Goal: Task Accomplishment & Management: Complete application form

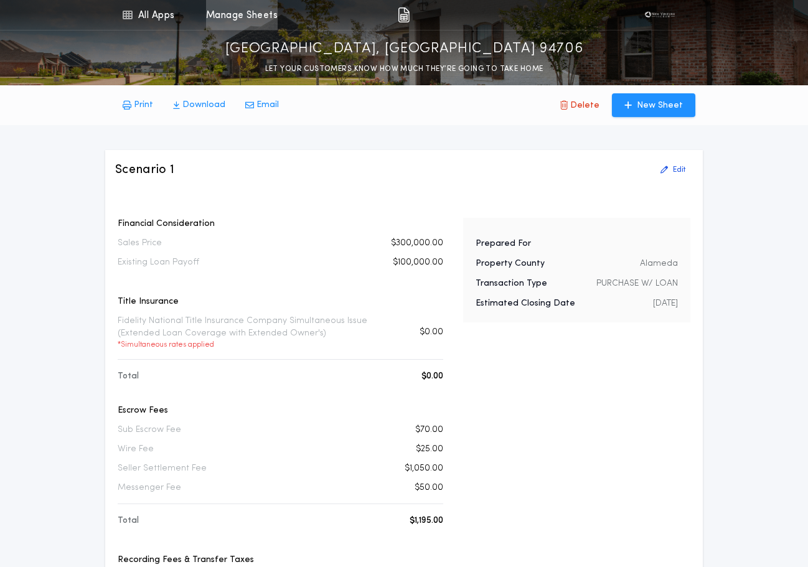
click at [229, 18] on link "Manage Sheets" at bounding box center [242, 15] width 72 height 30
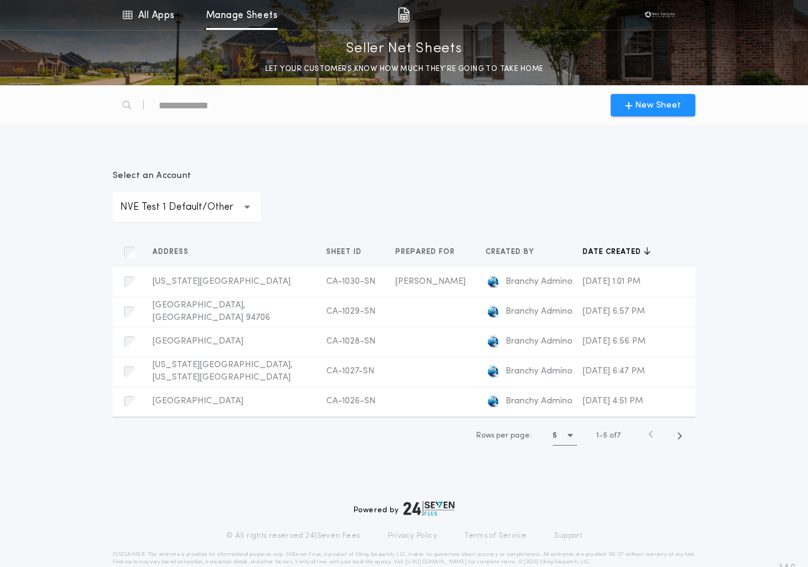
click at [171, 200] on p "NVE Test 1 Default/Other" at bounding box center [186, 207] width 133 height 15
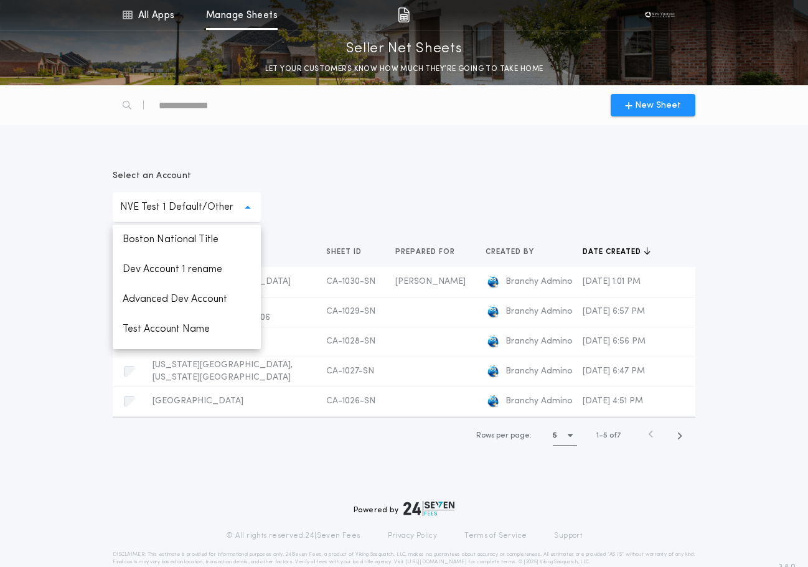
click at [210, 211] on p "NVE Test 1 Default/Other" at bounding box center [186, 207] width 133 height 15
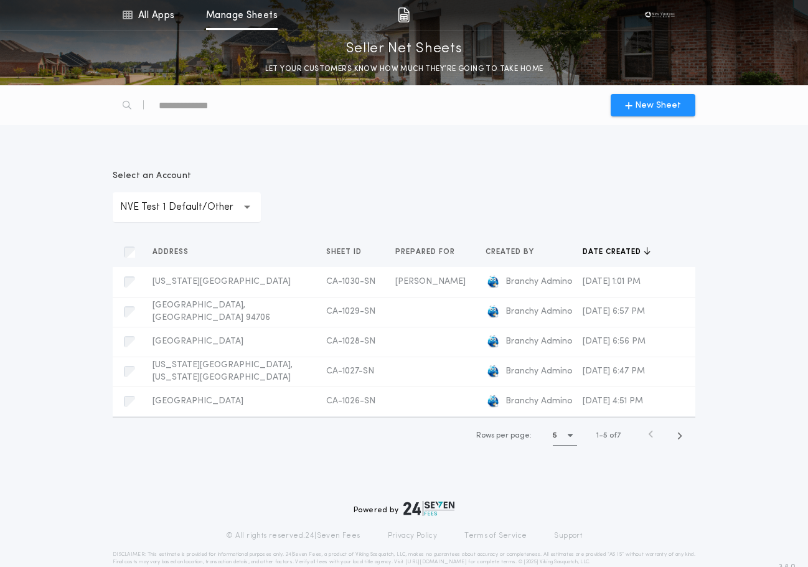
click at [197, 205] on p "NVE Test 1 Default/Other" at bounding box center [186, 207] width 133 height 15
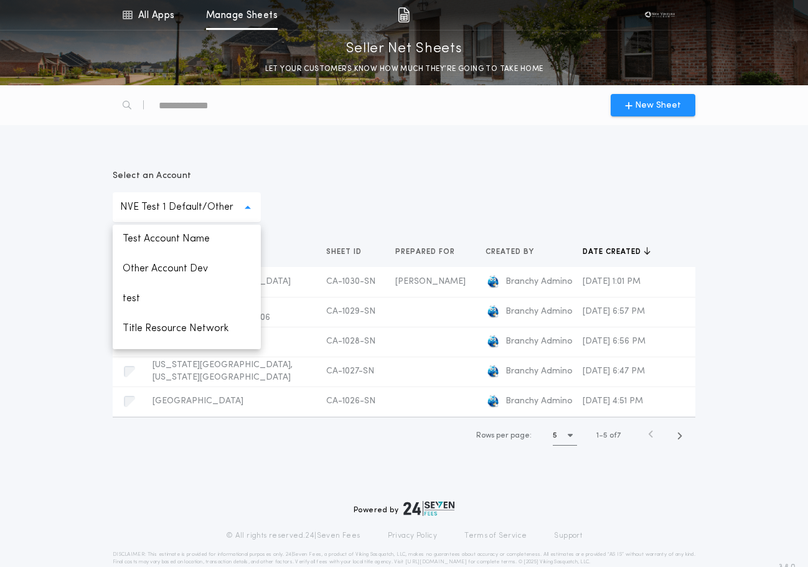
scroll to position [144, 0]
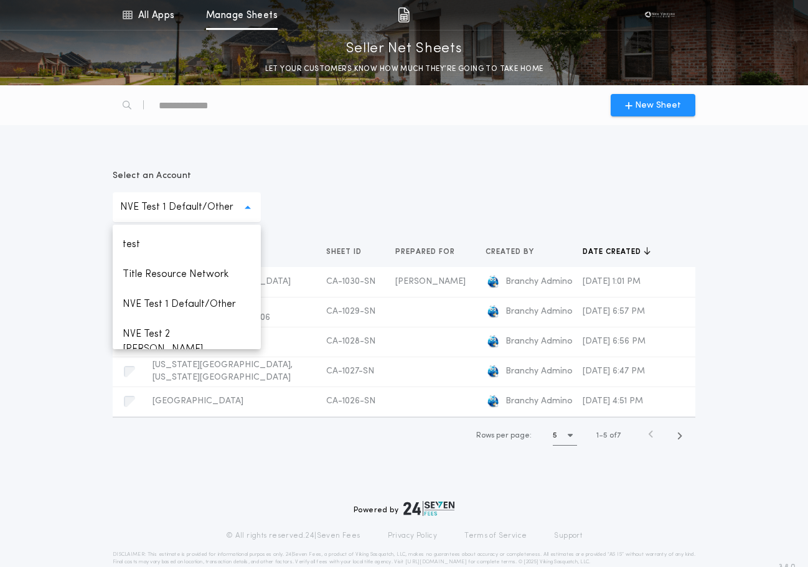
click at [324, 189] on div "**********" at bounding box center [404, 196] width 583 height 52
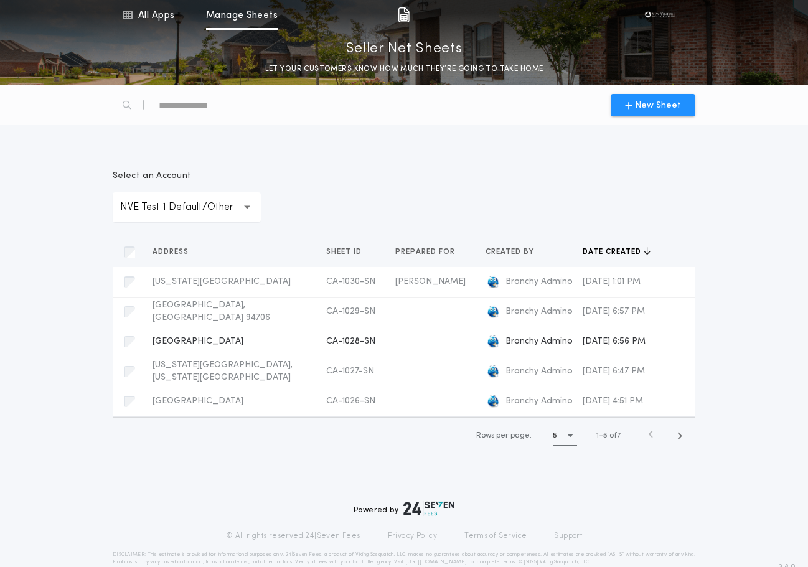
drag, startPoint x: 76, startPoint y: 247, endPoint x: 334, endPoint y: 340, distance: 274.1
click at [76, 247] on div "**********" at bounding box center [404, 304] width 808 height 329
click at [228, 209] on p "NVE Test 1 Default/Other" at bounding box center [186, 207] width 133 height 15
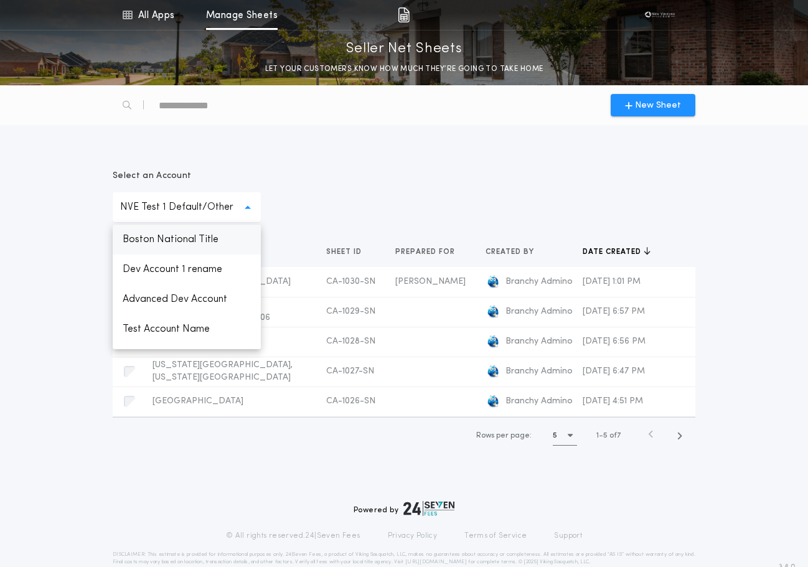
click at [192, 238] on p "Boston National Title" at bounding box center [187, 240] width 148 height 30
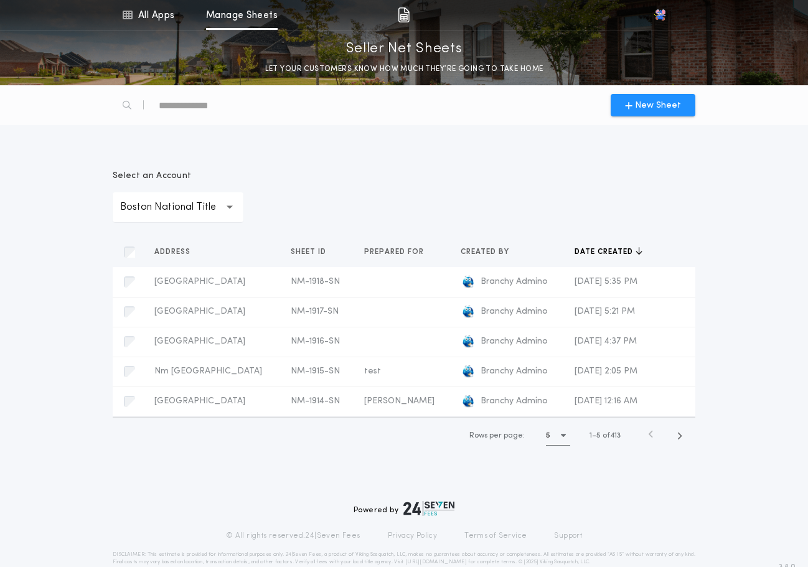
click at [185, 215] on div "**********" at bounding box center [178, 207] width 131 height 30
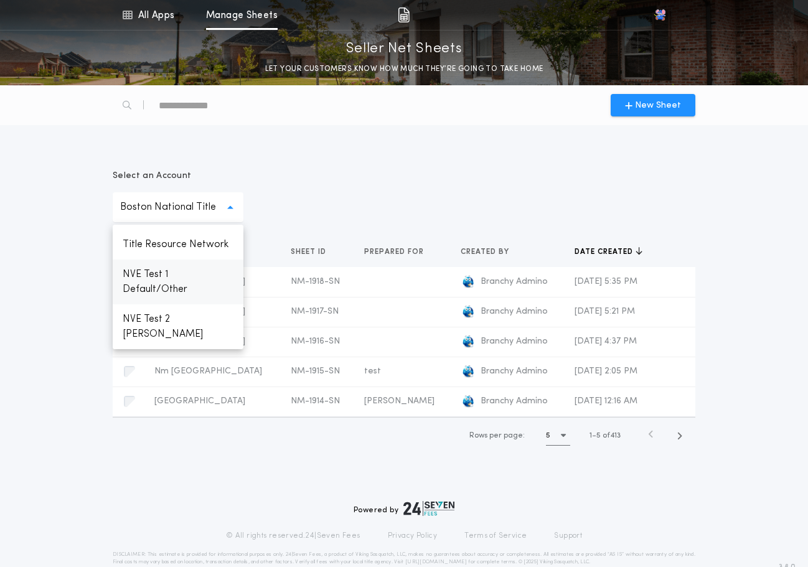
click at [174, 286] on p "NVE Test 1 Default/Other" at bounding box center [178, 282] width 131 height 45
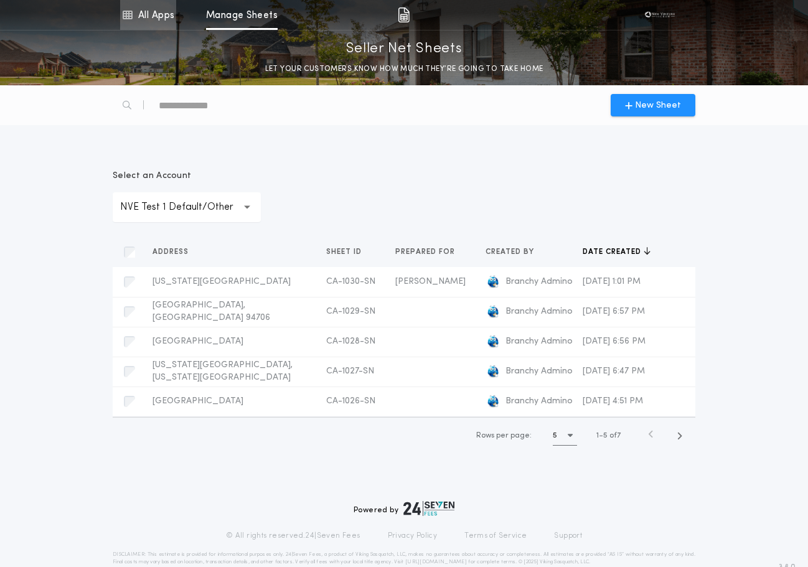
click at [161, 16] on link "All Apps" at bounding box center [148, 15] width 56 height 30
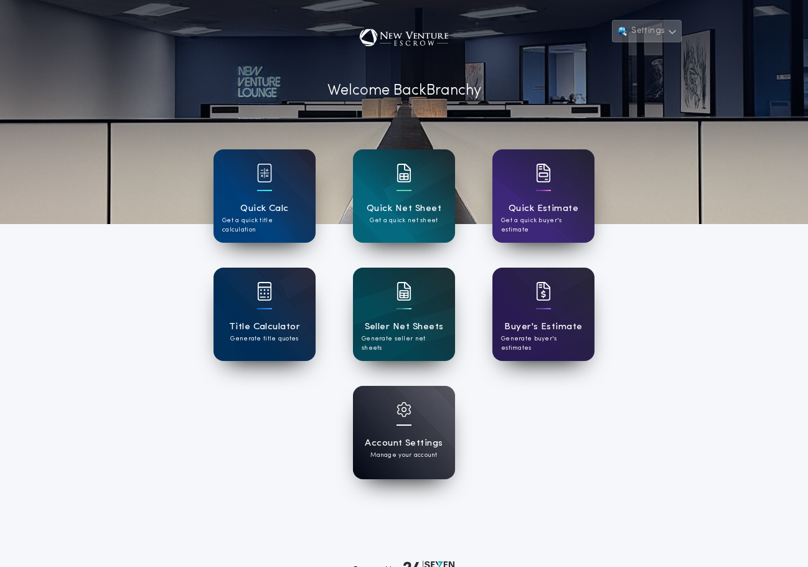
click at [640, 35] on button "Settings" at bounding box center [647, 31] width 70 height 22
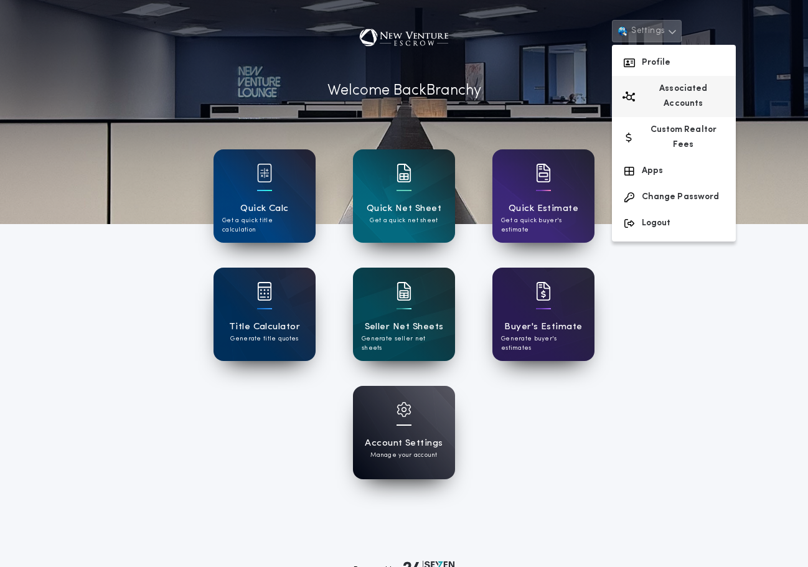
click at [687, 91] on button "Associated Accounts" at bounding box center [674, 96] width 124 height 41
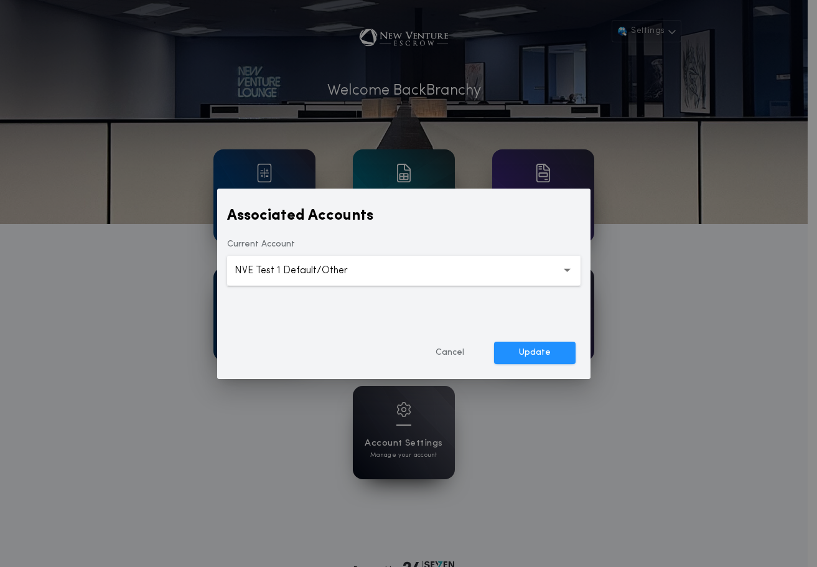
click at [276, 272] on p "NVE Test 1 Default/Other" at bounding box center [301, 270] width 133 height 15
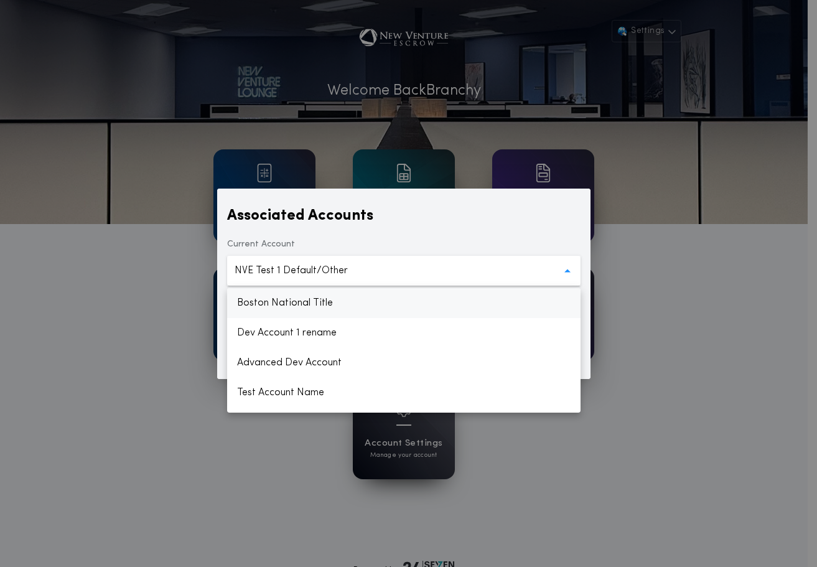
click at [281, 298] on p "Boston National Title" at bounding box center [404, 303] width 354 height 30
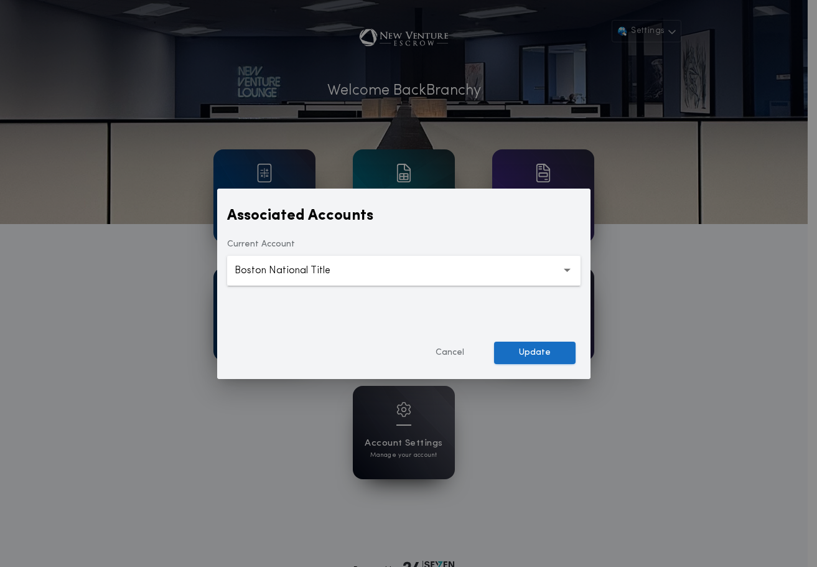
click at [567, 346] on button "Update" at bounding box center [535, 353] width 82 height 22
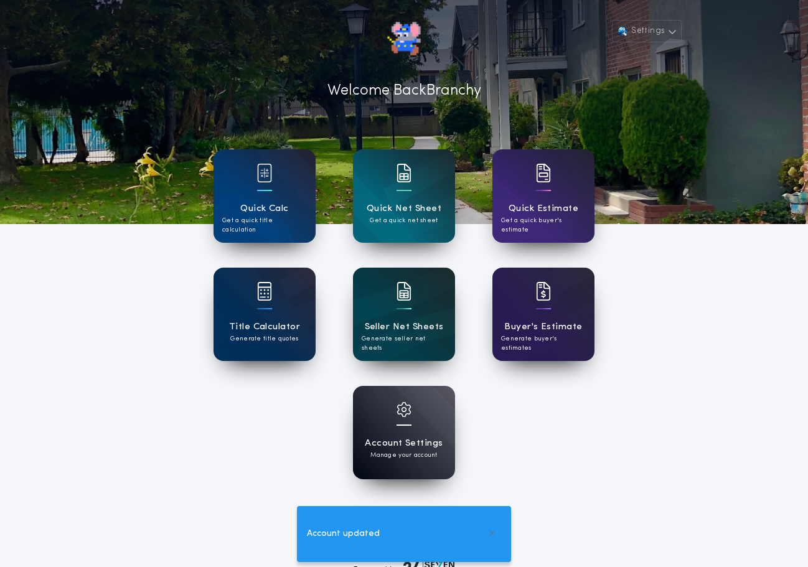
click at [420, 327] on h1 "Seller Net Sheets" at bounding box center [404, 327] width 79 height 14
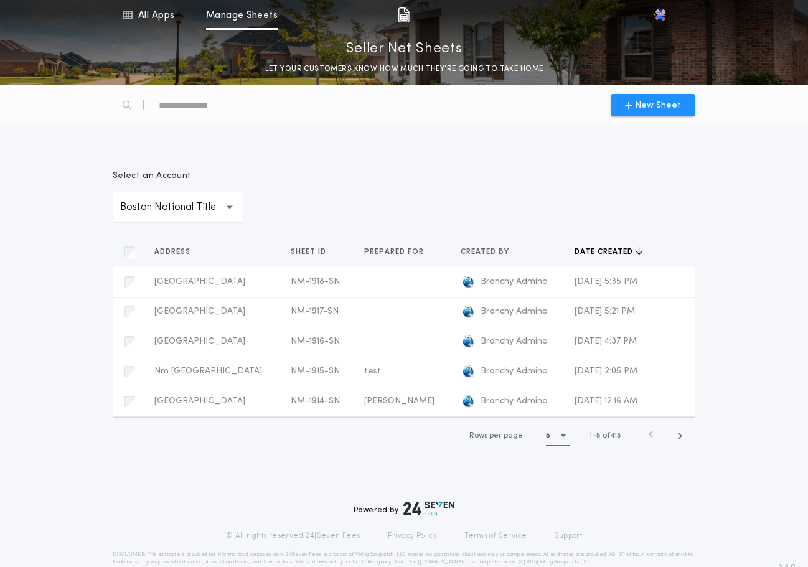
click at [219, 194] on div "**********" at bounding box center [178, 207] width 131 height 30
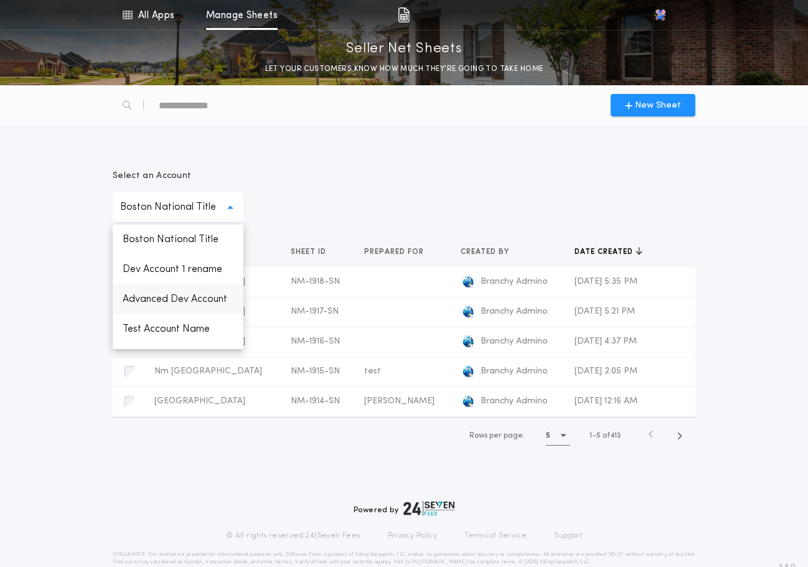
scroll to position [219, 0]
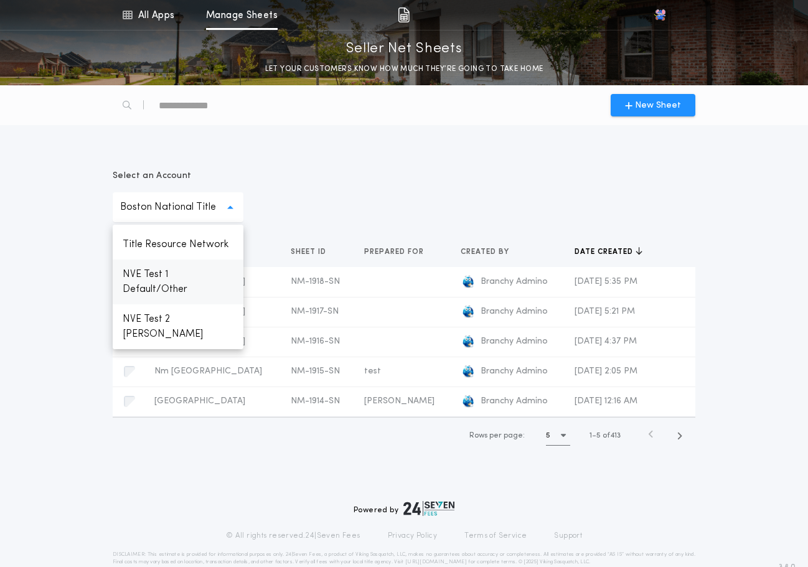
click at [177, 286] on p "NVE Test 1 Default/Other" at bounding box center [178, 282] width 131 height 45
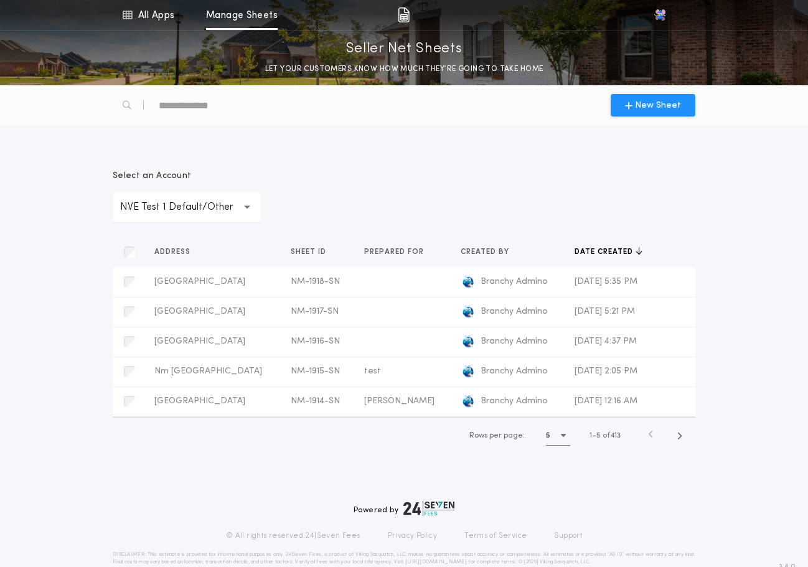
scroll to position [144, 0]
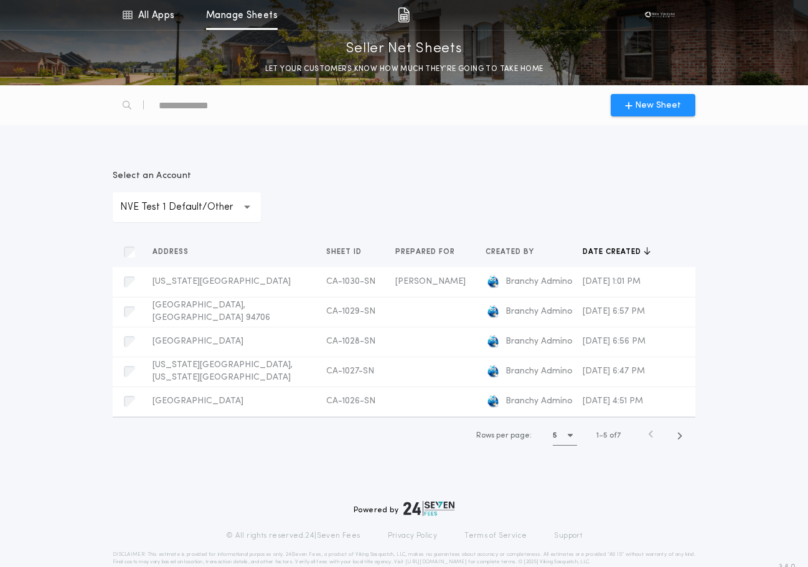
click at [195, 213] on p "NVE Test 1 Default/Other" at bounding box center [186, 207] width 133 height 15
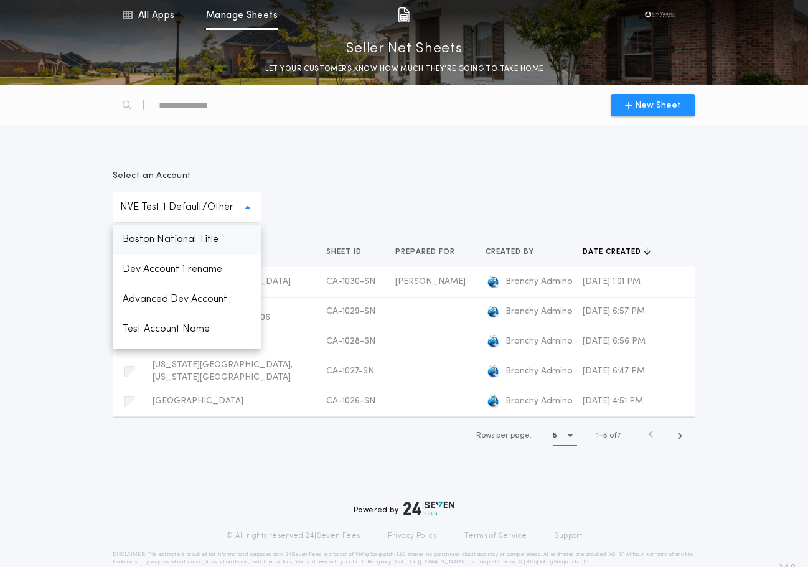
click at [177, 238] on p "Boston National Title" at bounding box center [187, 240] width 148 height 30
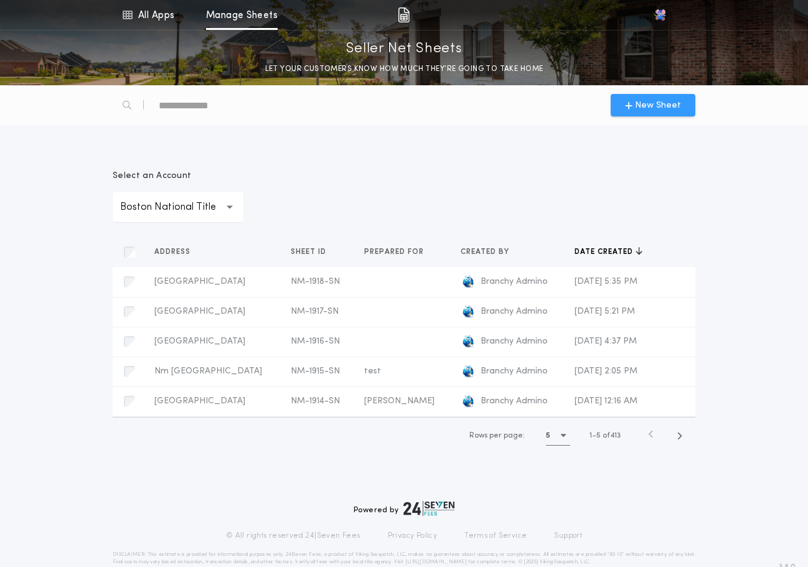
click at [655, 105] on span "New Sheet" at bounding box center [658, 105] width 46 height 13
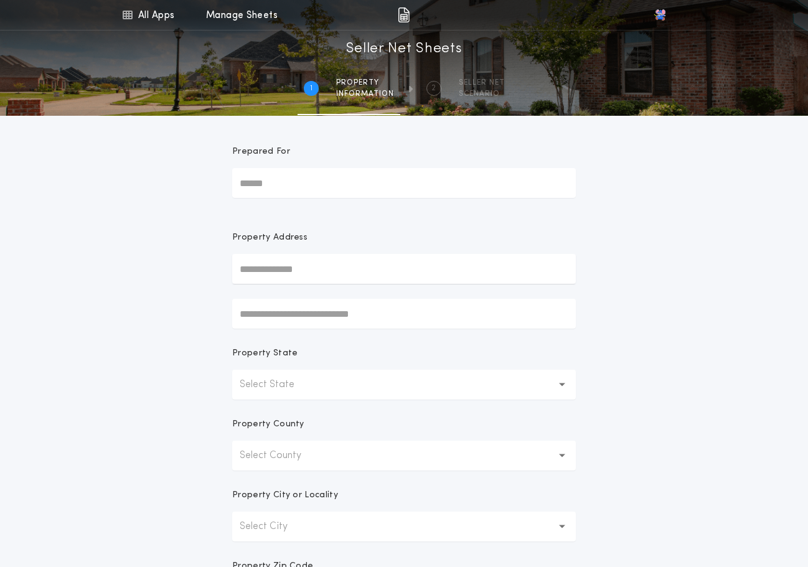
click at [285, 184] on input "Prepared For" at bounding box center [404, 183] width 344 height 30
type input "*******"
click at [277, 266] on input "text" at bounding box center [404, 269] width 344 height 30
type input "*****"
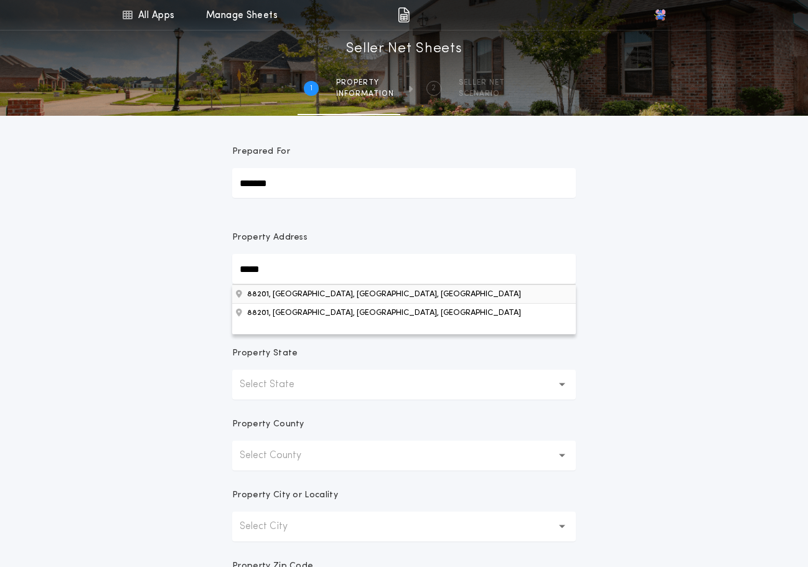
click at [291, 296] on button "88201, [GEOGRAPHIC_DATA], [GEOGRAPHIC_DATA], [GEOGRAPHIC_DATA]" at bounding box center [404, 294] width 344 height 19
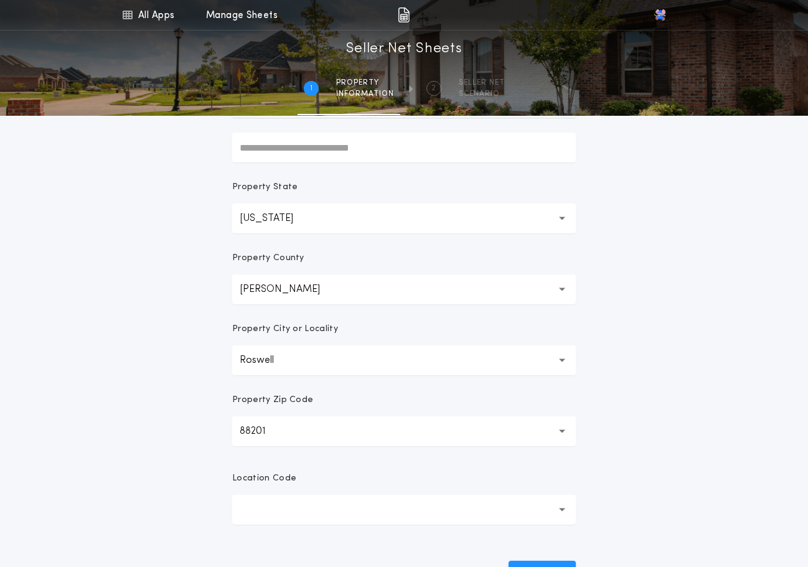
scroll to position [187, 0]
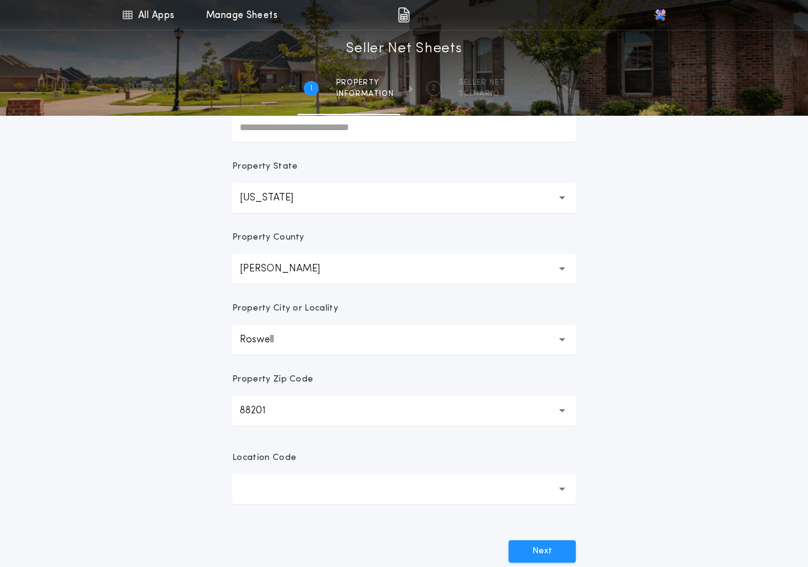
click at [263, 489] on button "button" at bounding box center [404, 489] width 344 height 30
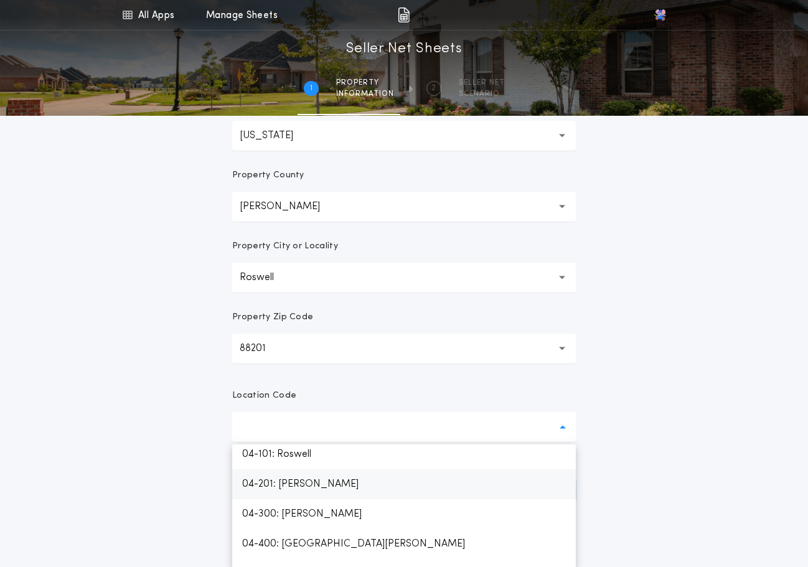
scroll to position [0, 0]
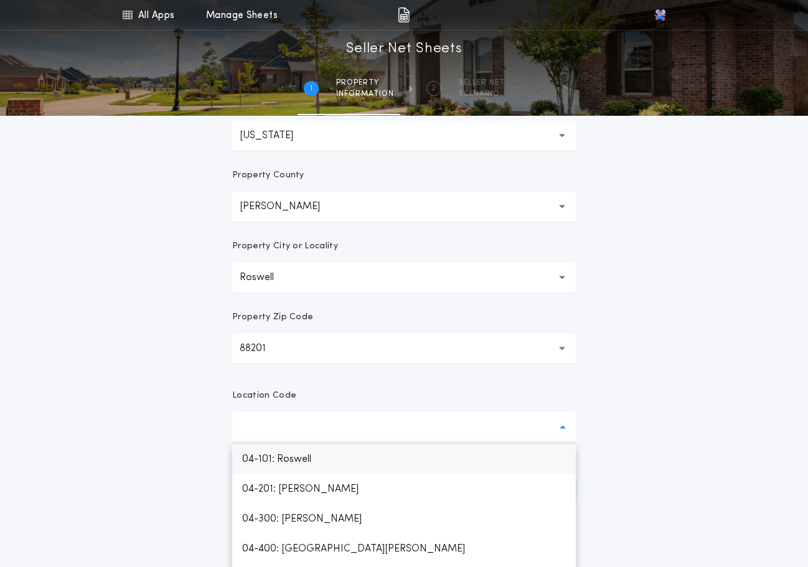
click at [290, 468] on p "04-101: Roswell" at bounding box center [404, 460] width 344 height 30
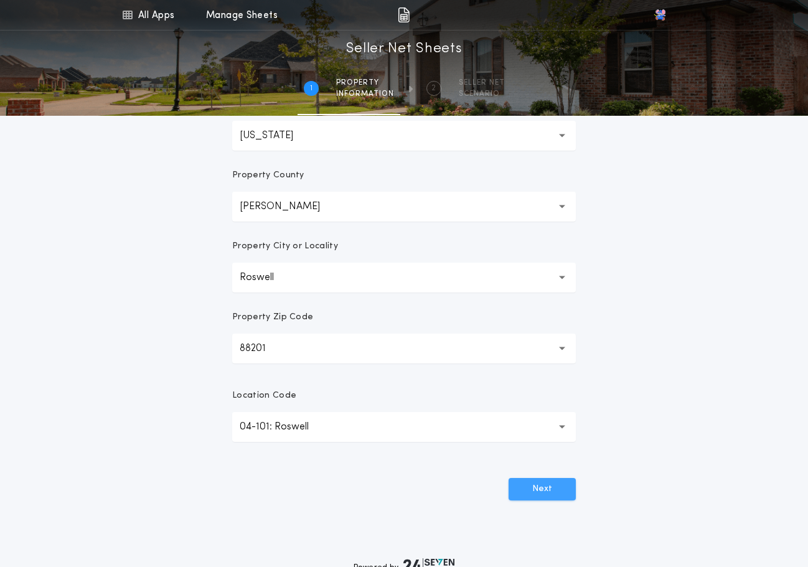
click at [548, 496] on button "Next" at bounding box center [542, 489] width 67 height 22
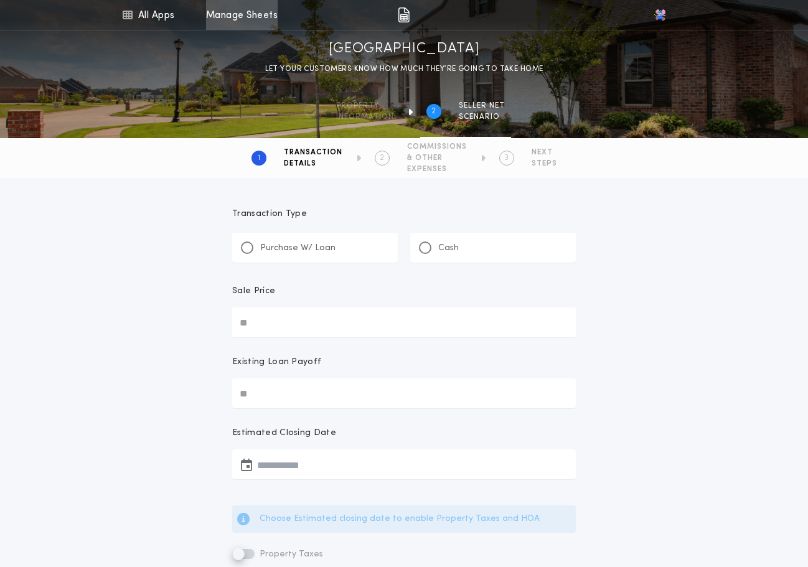
click at [263, 26] on link "Manage Sheets" at bounding box center [242, 15] width 72 height 30
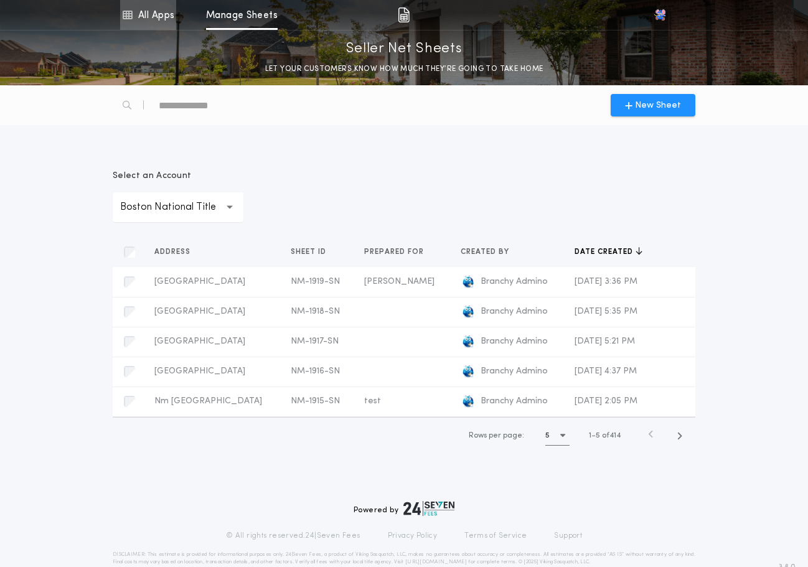
click at [147, 17] on link "All Apps" at bounding box center [148, 15] width 56 height 30
